Goal: Book appointment/travel/reservation

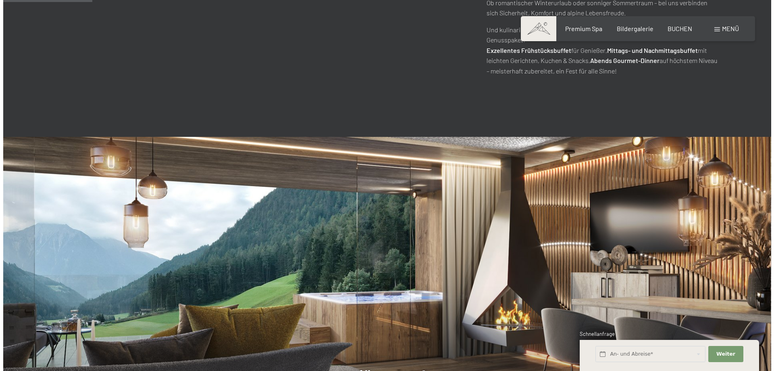
scroll to position [484, 0]
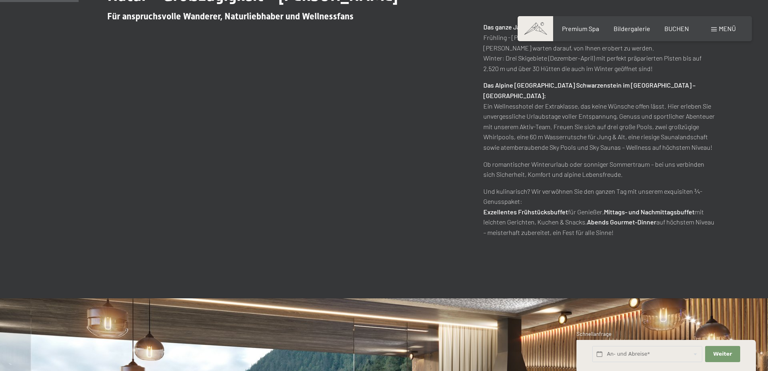
click at [720, 29] on span "Menü" at bounding box center [727, 29] width 17 height 8
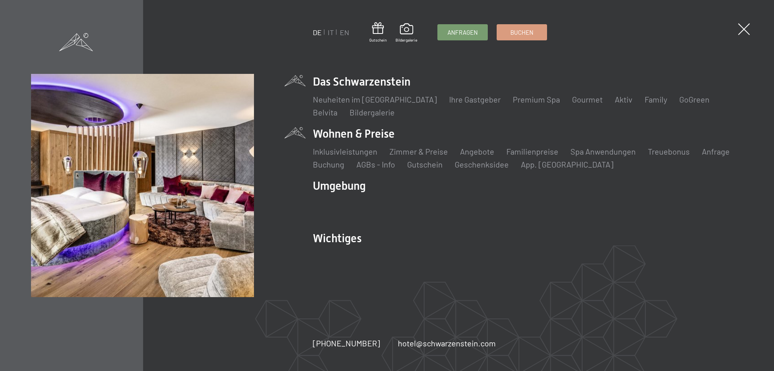
click at [354, 129] on li "Wohnen & Preise Inklusivleistungen Zimmer & Preise Liste Angebote Liste Familie…" at bounding box center [528, 148] width 430 height 44
click at [410, 151] on link "Zimmer & Preise" at bounding box center [419, 151] width 58 height 10
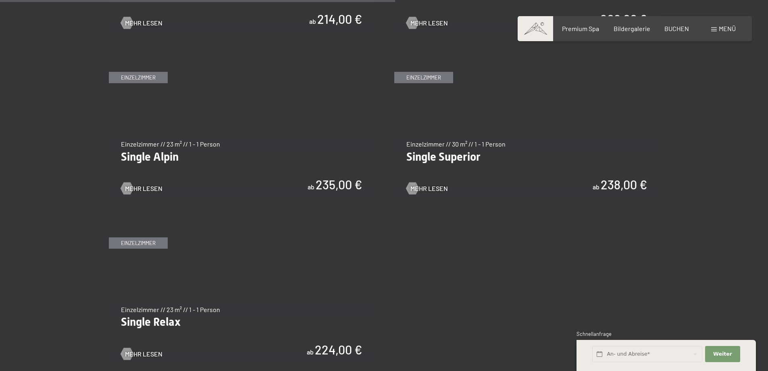
scroll to position [1210, 0]
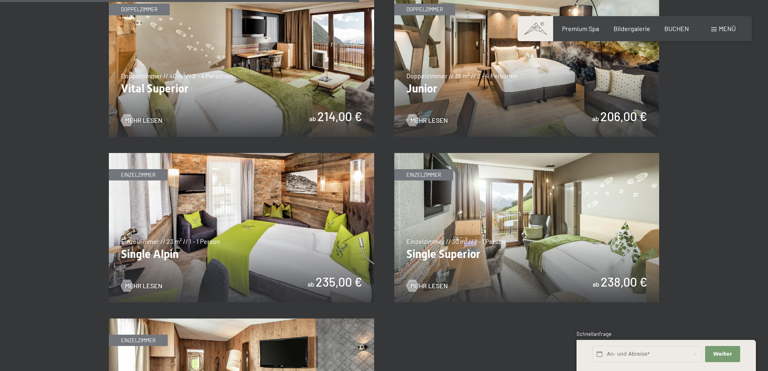
click at [455, 100] on img at bounding box center [526, 61] width 265 height 149
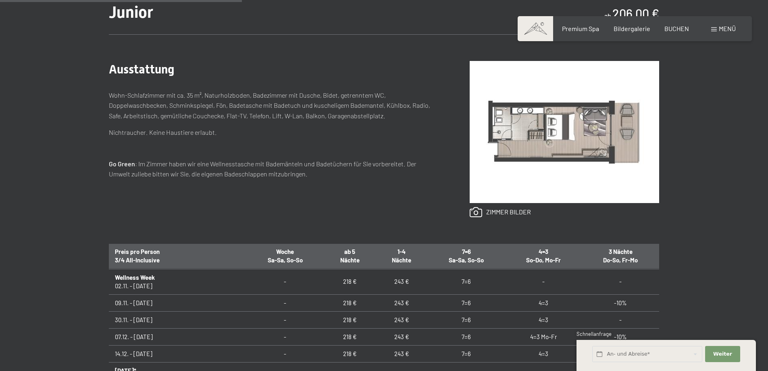
scroll to position [121, 0]
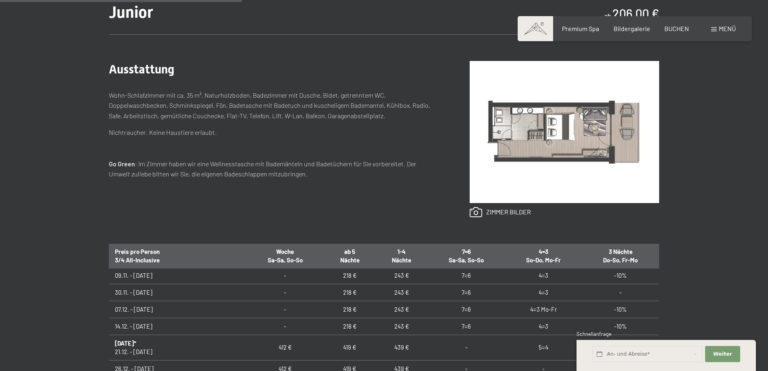
click at [706, 194] on div "Anfragen Buchen Doppelzimmer // 35 m² // 2 - 4 Personen Junior ab 206,00 € Auss…" at bounding box center [384, 229] width 768 height 525
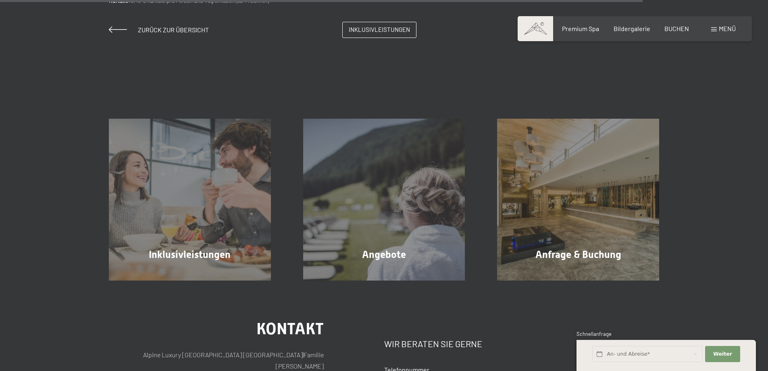
scroll to position [887, 0]
